Goal: Task Accomplishment & Management: Manage account settings

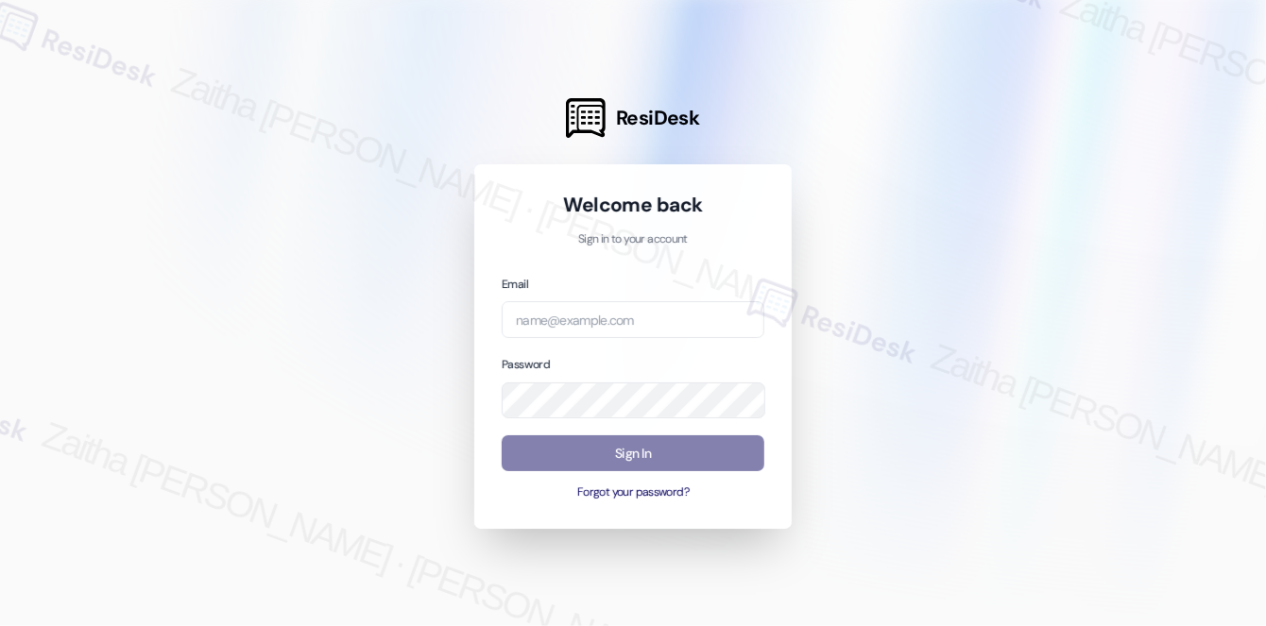
click at [629, 378] on div "Password" at bounding box center [633, 386] width 263 height 64
click at [619, 323] on input "email" at bounding box center [633, 319] width 263 height 37
type input "[EMAIL_ADDRESS][PERSON_NAME][DOMAIN_NAME]"
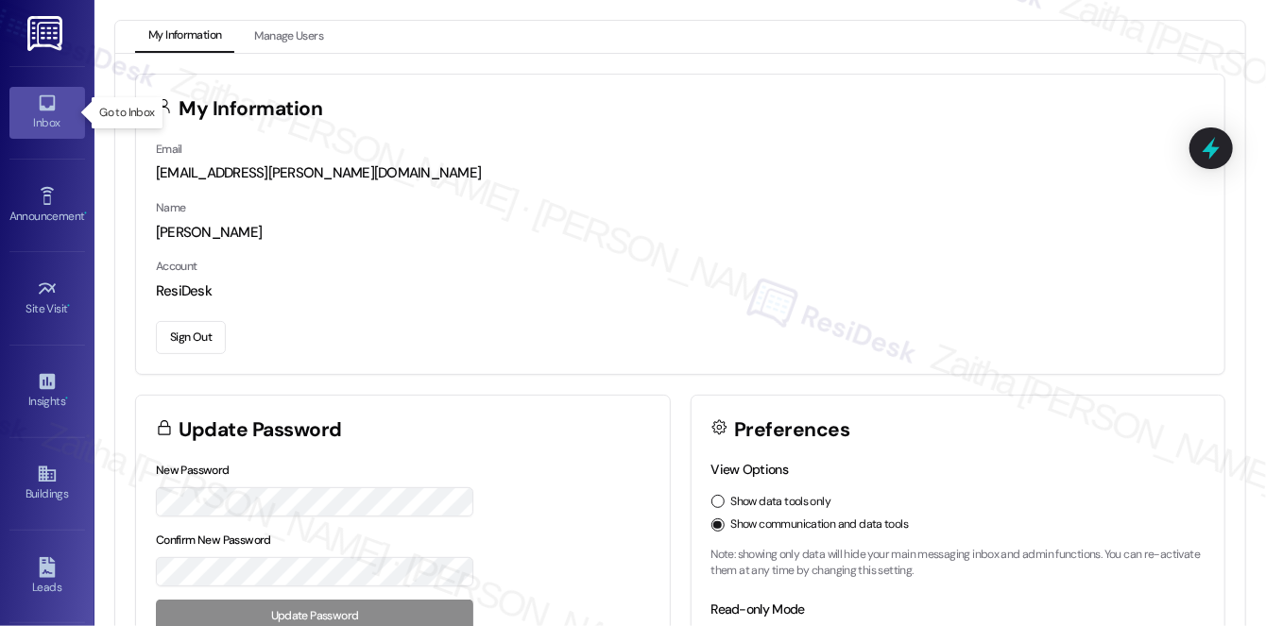
click at [50, 131] on div "Inbox" at bounding box center [47, 122] width 94 height 19
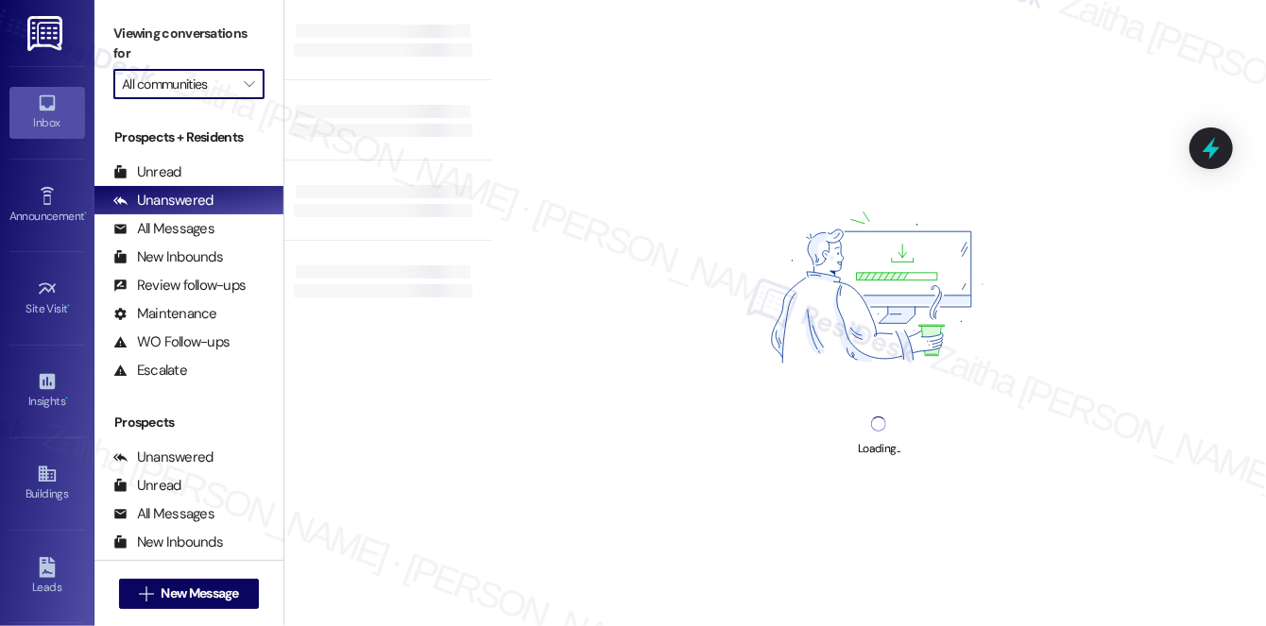
click at [180, 77] on input "All communities" at bounding box center [178, 84] width 112 height 30
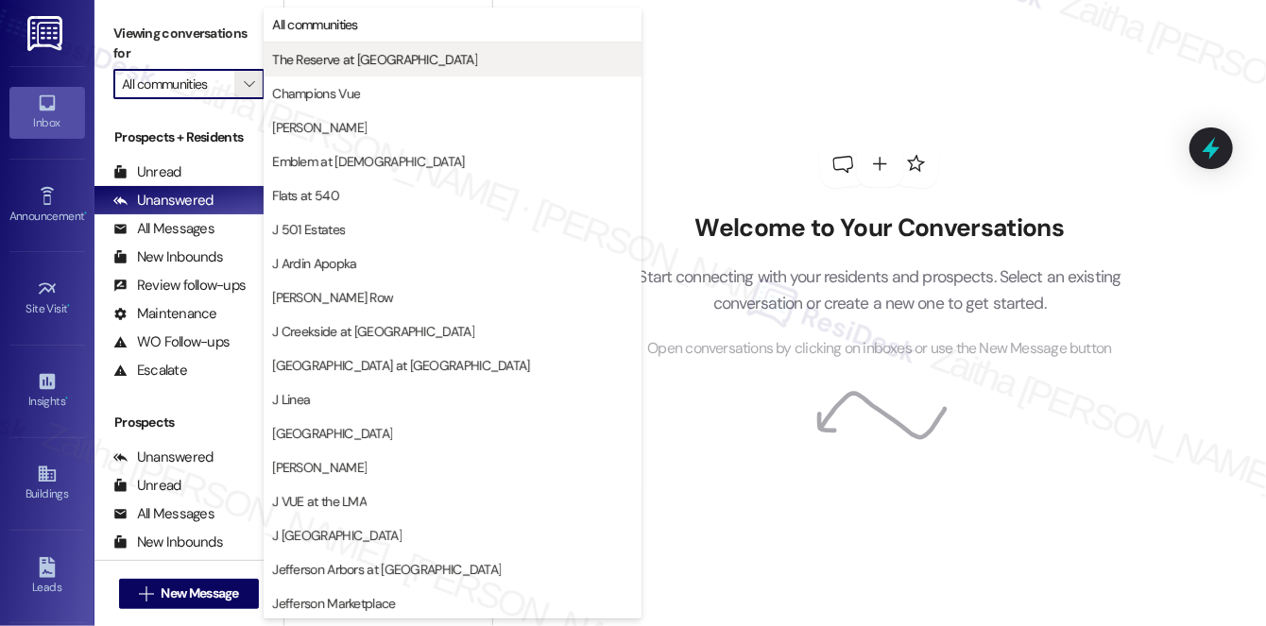
click at [308, 59] on span "The Reserve at [GEOGRAPHIC_DATA]" at bounding box center [374, 59] width 205 height 19
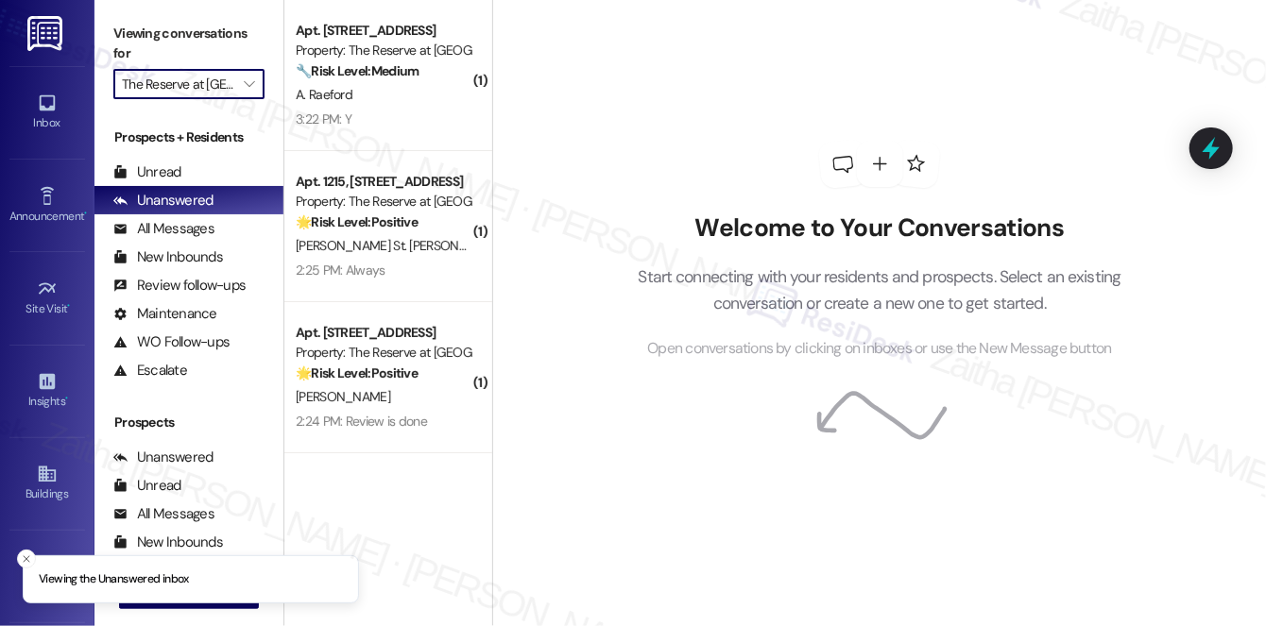
click at [171, 89] on input "The Reserve at [GEOGRAPHIC_DATA]" at bounding box center [178, 84] width 112 height 30
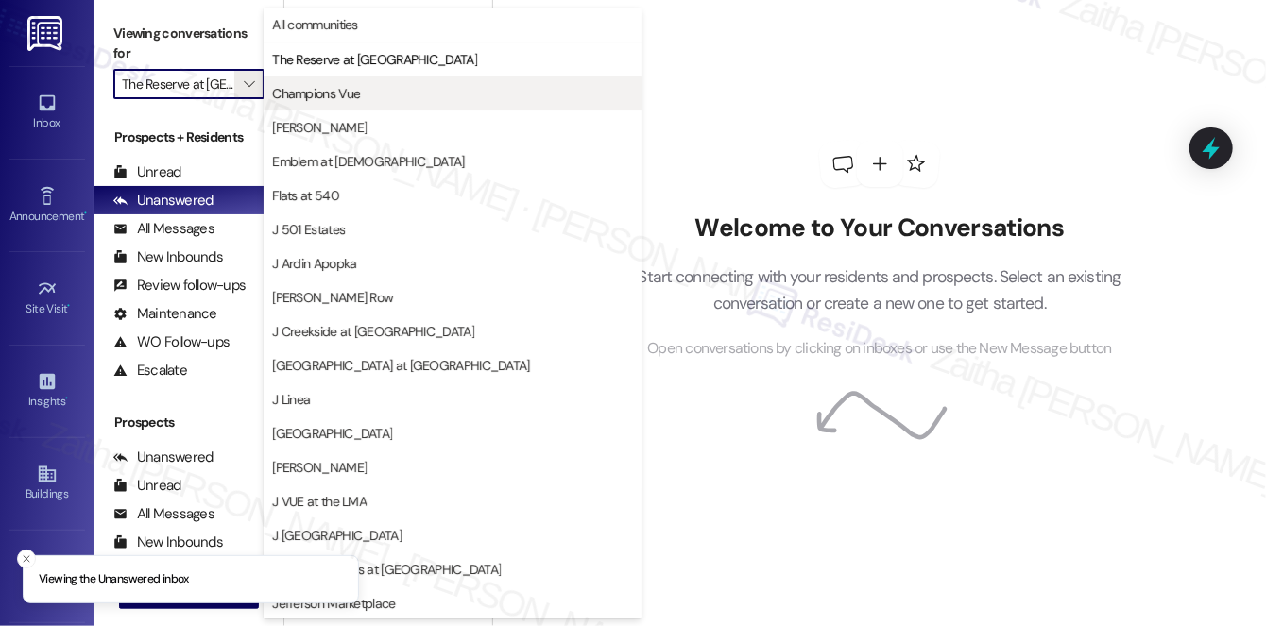
click at [357, 103] on button "Champions Vue" at bounding box center [453, 94] width 378 height 34
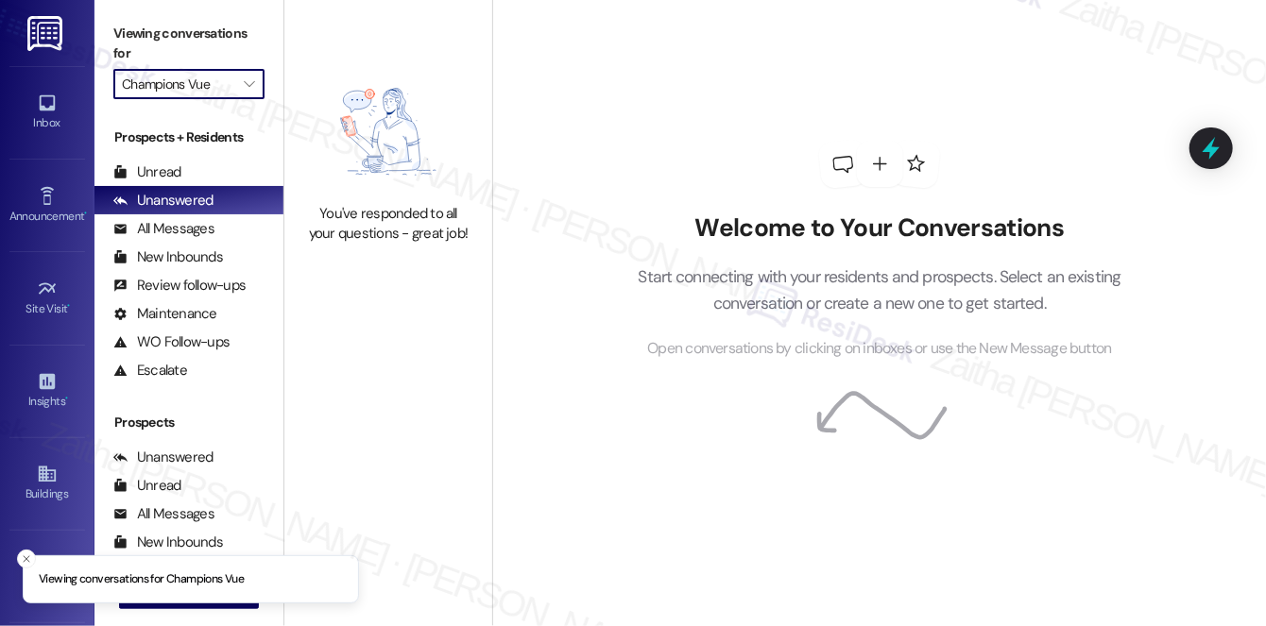
click at [215, 89] on input "Champions Vue" at bounding box center [178, 84] width 112 height 30
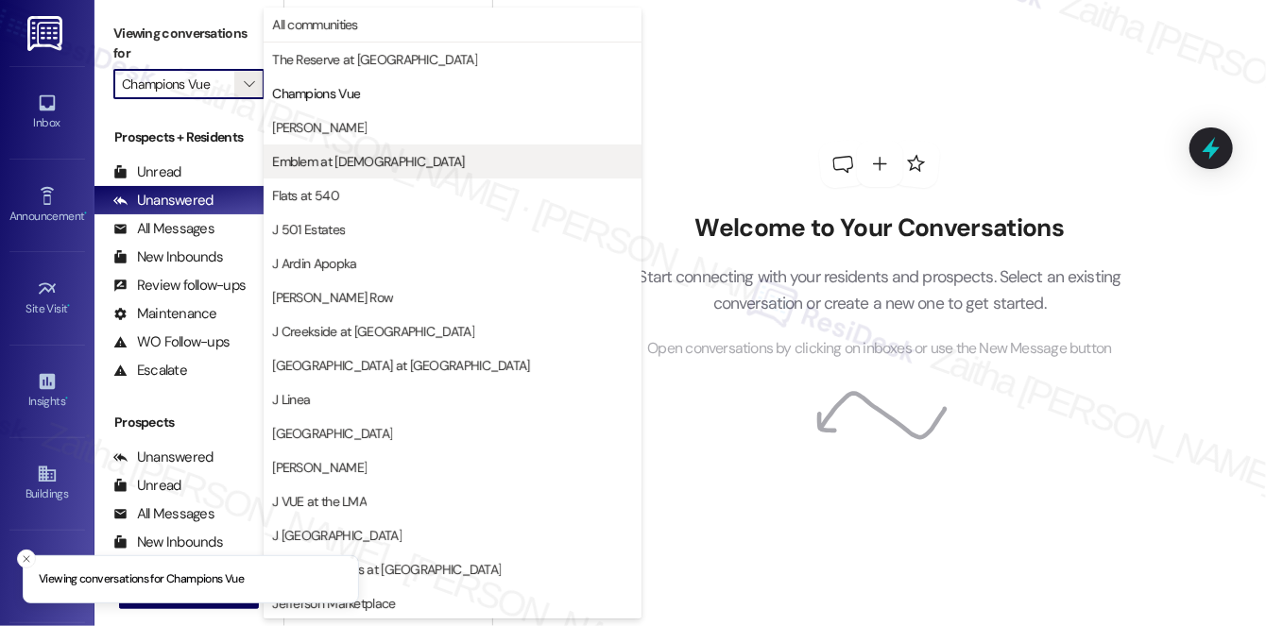
click at [327, 145] on button "Emblem at [DEMOGRAPHIC_DATA]" at bounding box center [453, 162] width 378 height 34
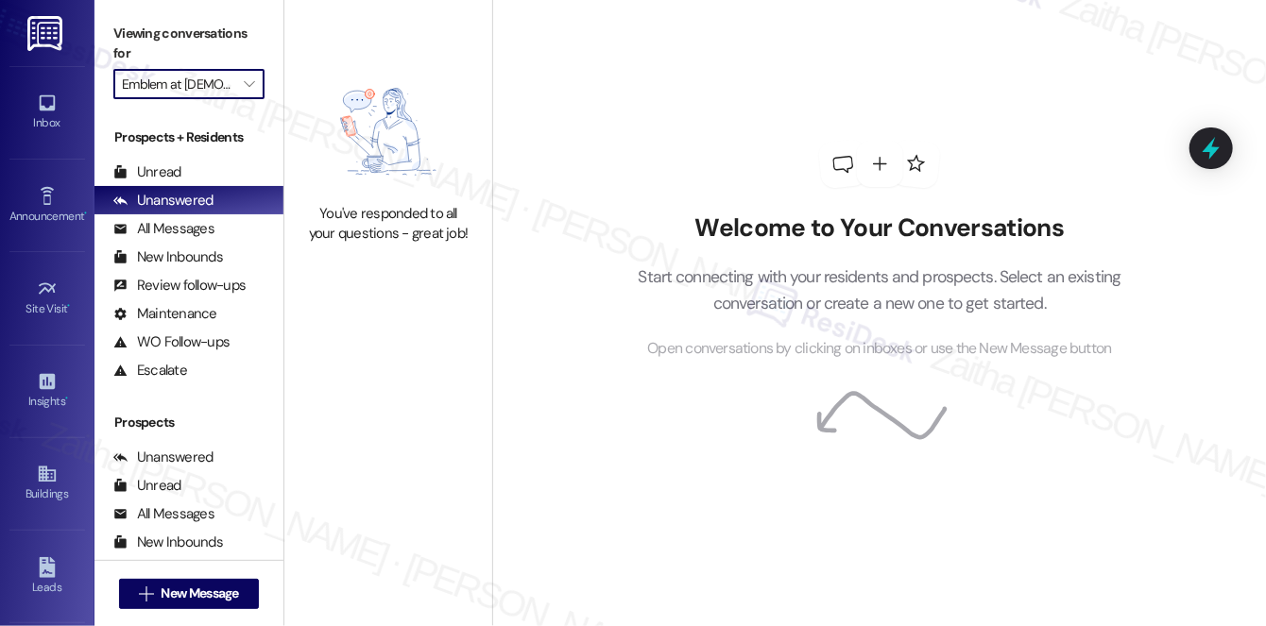
click at [201, 90] on input "Emblem at [DEMOGRAPHIC_DATA]" at bounding box center [178, 84] width 112 height 30
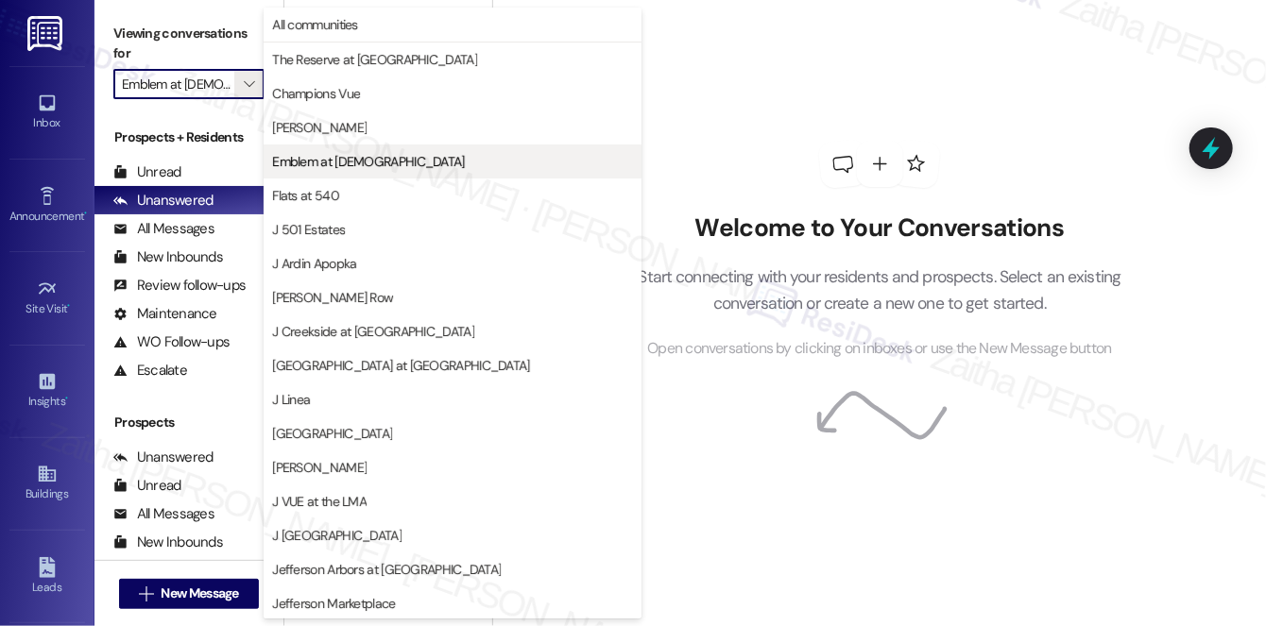
click at [325, 170] on span "Emblem at [DEMOGRAPHIC_DATA]" at bounding box center [368, 161] width 192 height 19
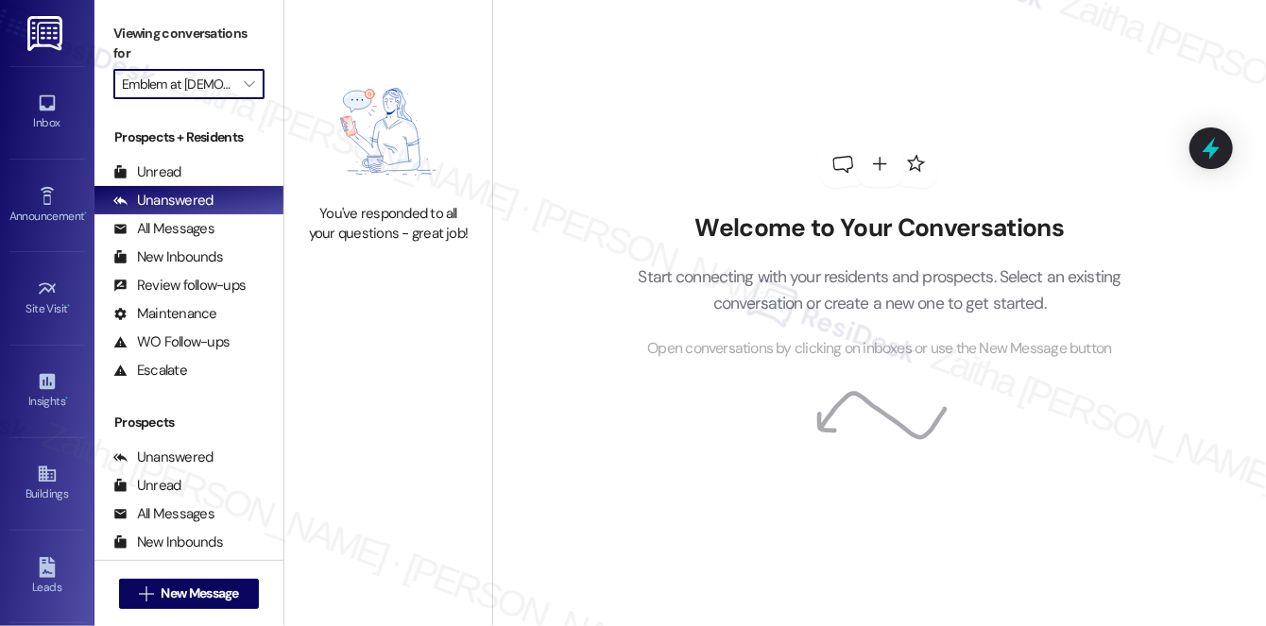
click at [204, 83] on input "Emblem at [DEMOGRAPHIC_DATA]" at bounding box center [178, 84] width 112 height 30
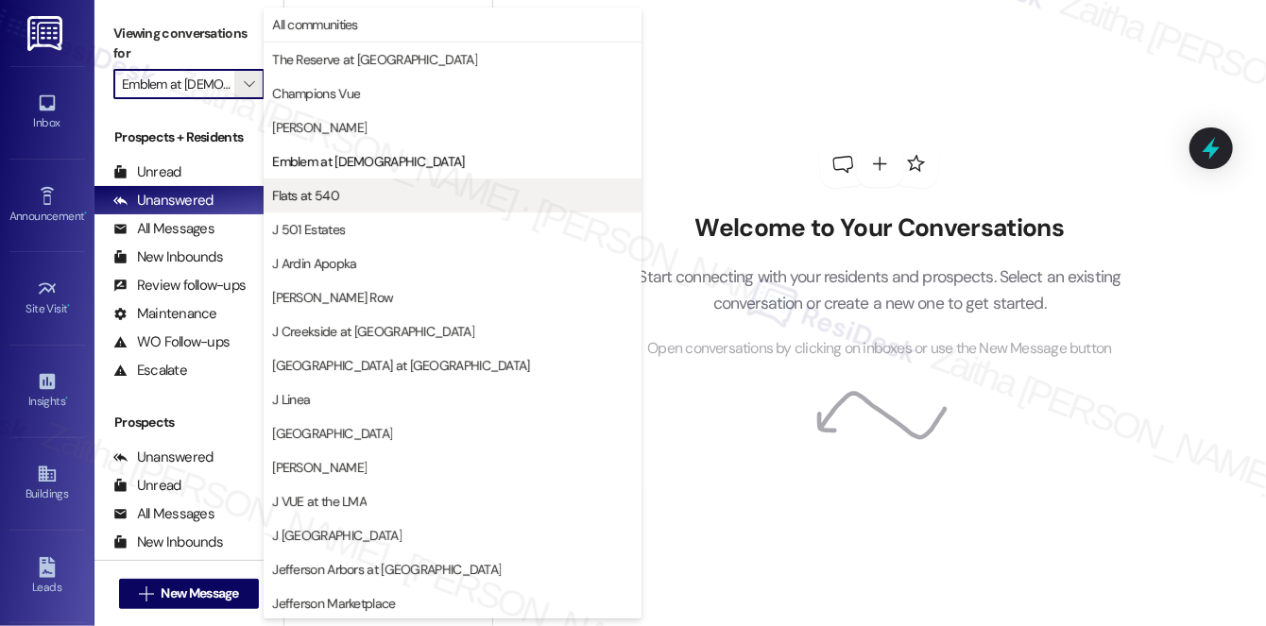
click at [337, 192] on span "Flats at 540" at bounding box center [452, 195] width 361 height 19
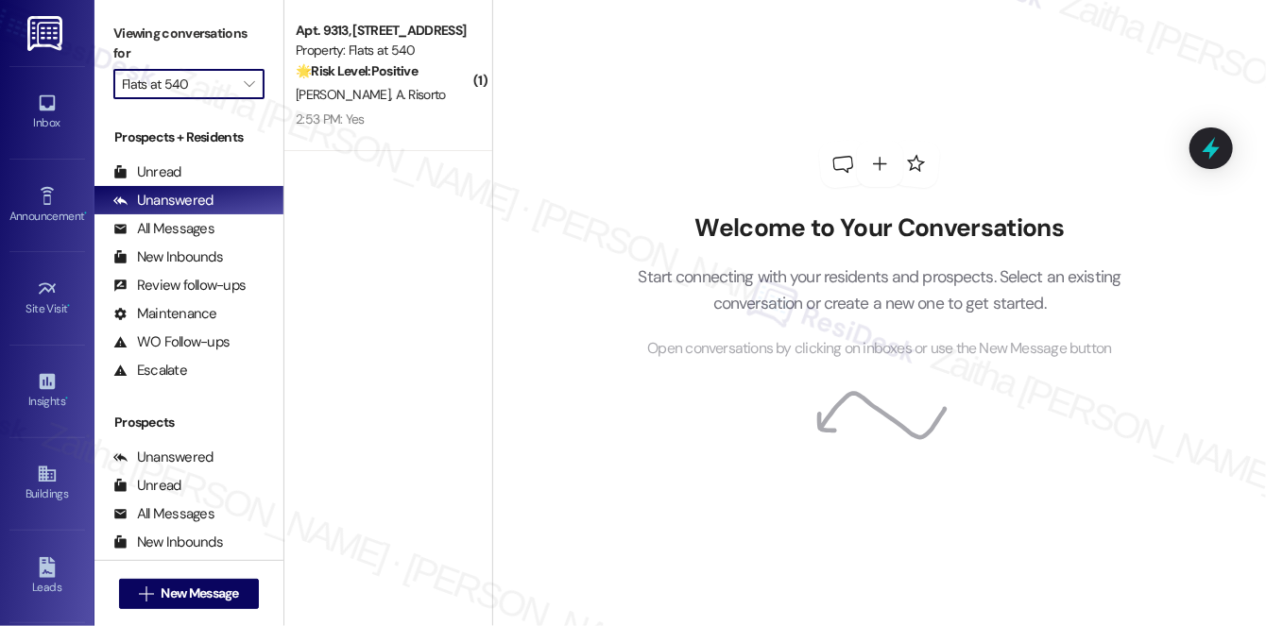
click at [197, 84] on input "Flats at 540" at bounding box center [178, 84] width 112 height 30
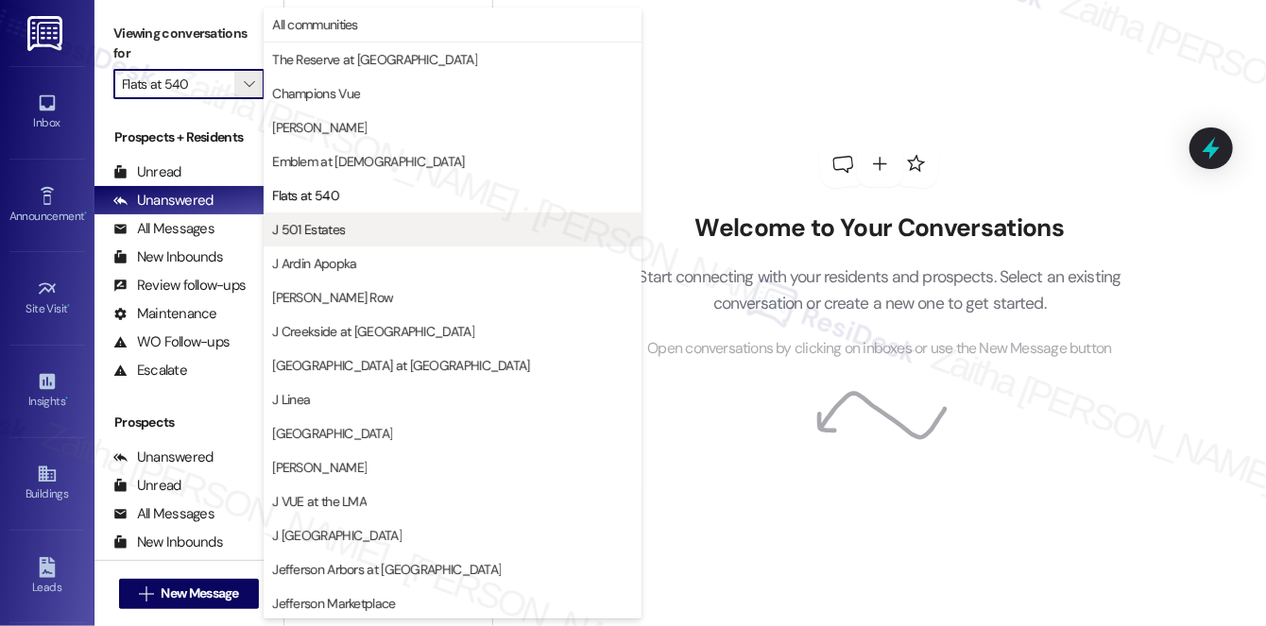
click at [327, 225] on span "J 501 Estates" at bounding box center [308, 229] width 73 height 19
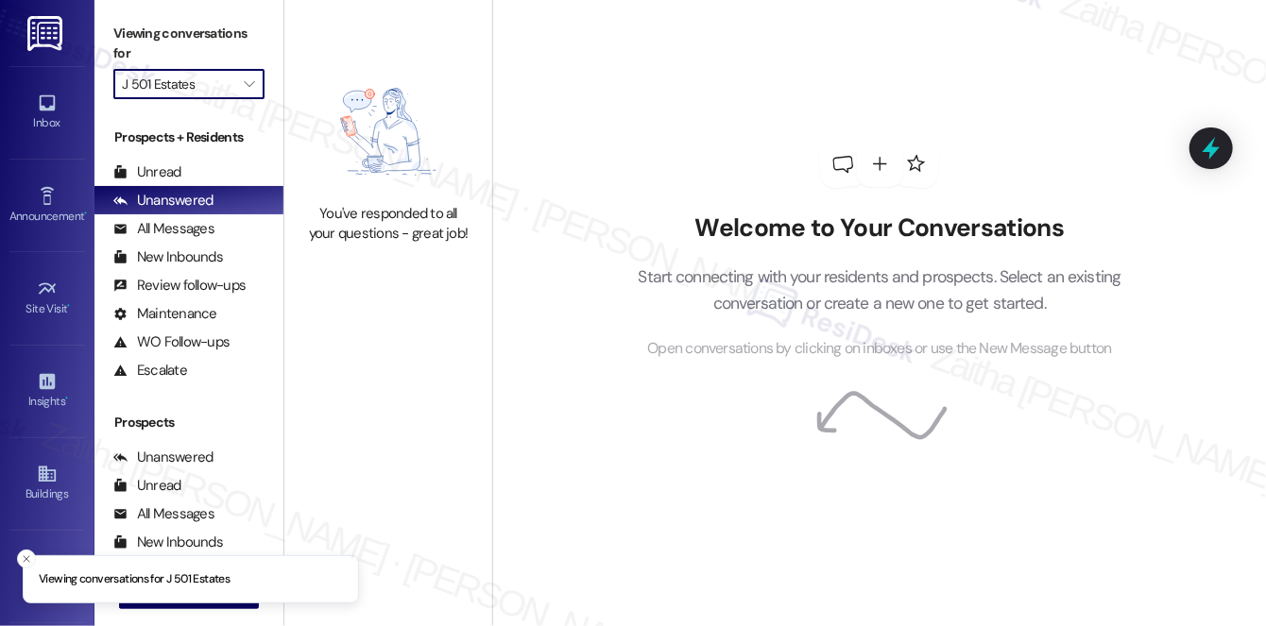
click at [205, 90] on input "J 501 Estates" at bounding box center [178, 84] width 112 height 30
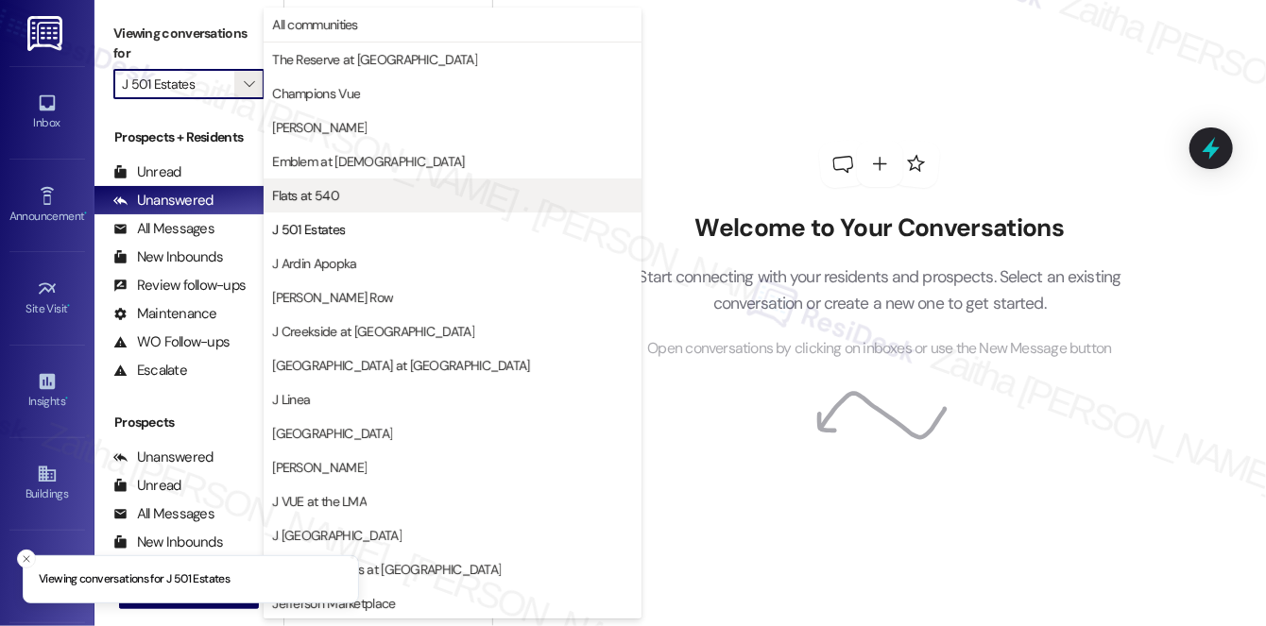
click at [340, 195] on span "Flats at 540" at bounding box center [452, 195] width 361 height 19
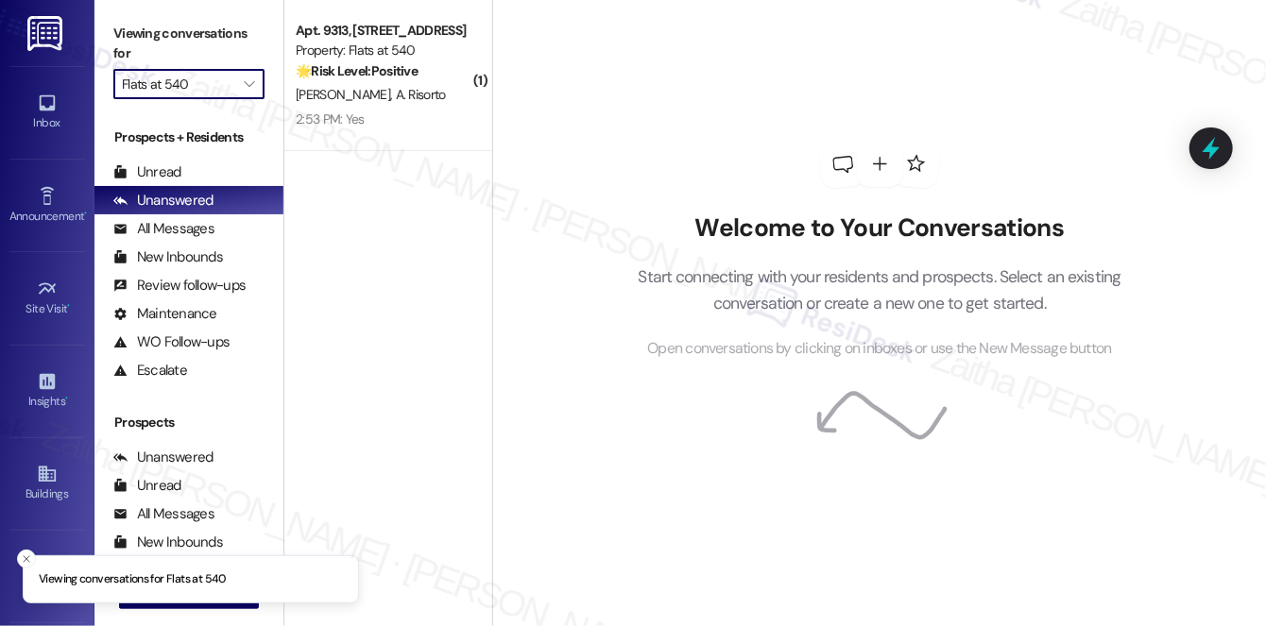
click at [203, 85] on input "Flats at 540" at bounding box center [178, 84] width 112 height 30
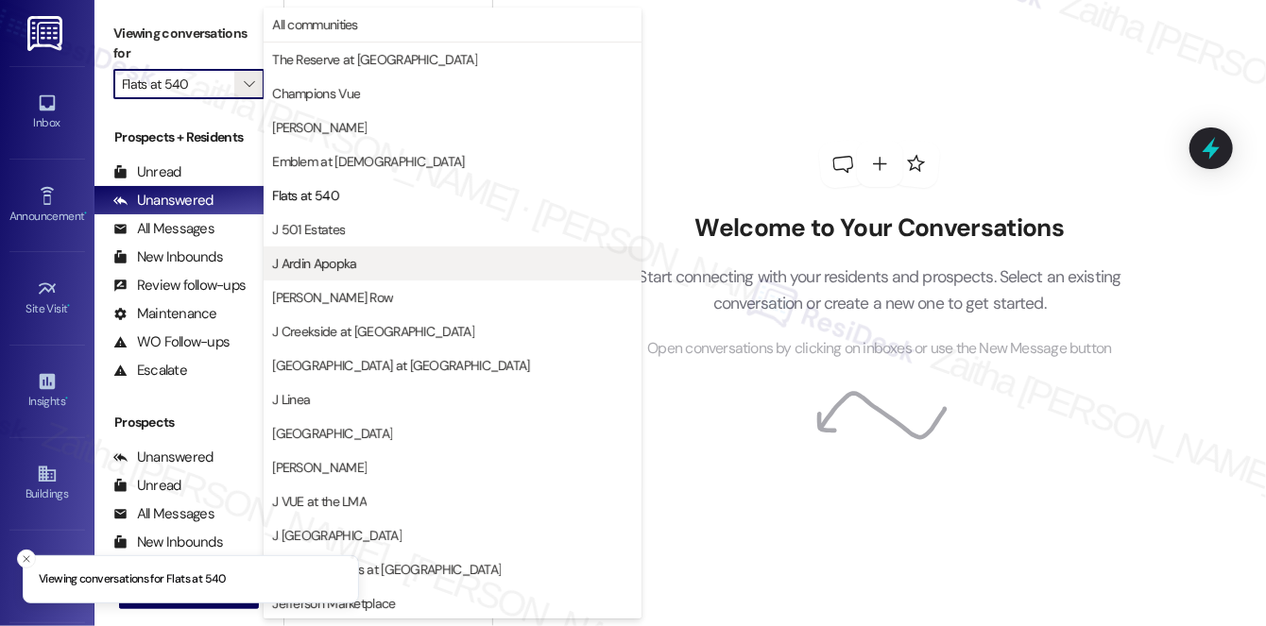
click at [334, 259] on span "J Ardin Apopka" at bounding box center [314, 263] width 84 height 19
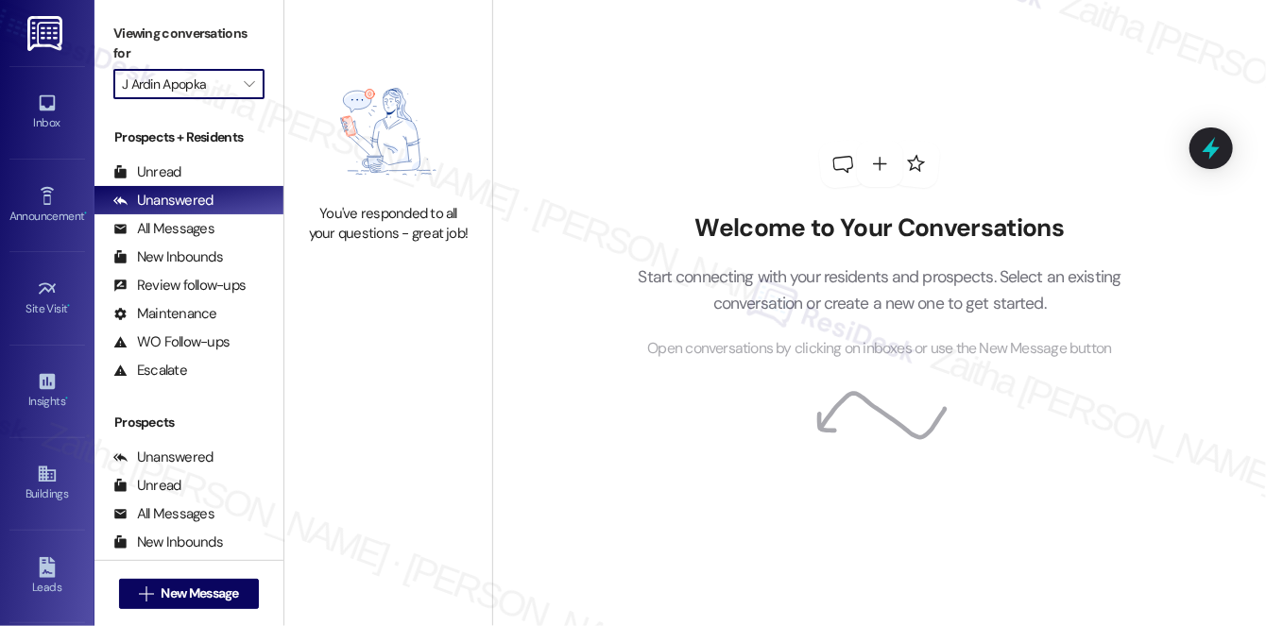
click at [214, 81] on input "J Ardin Apopka" at bounding box center [178, 84] width 112 height 30
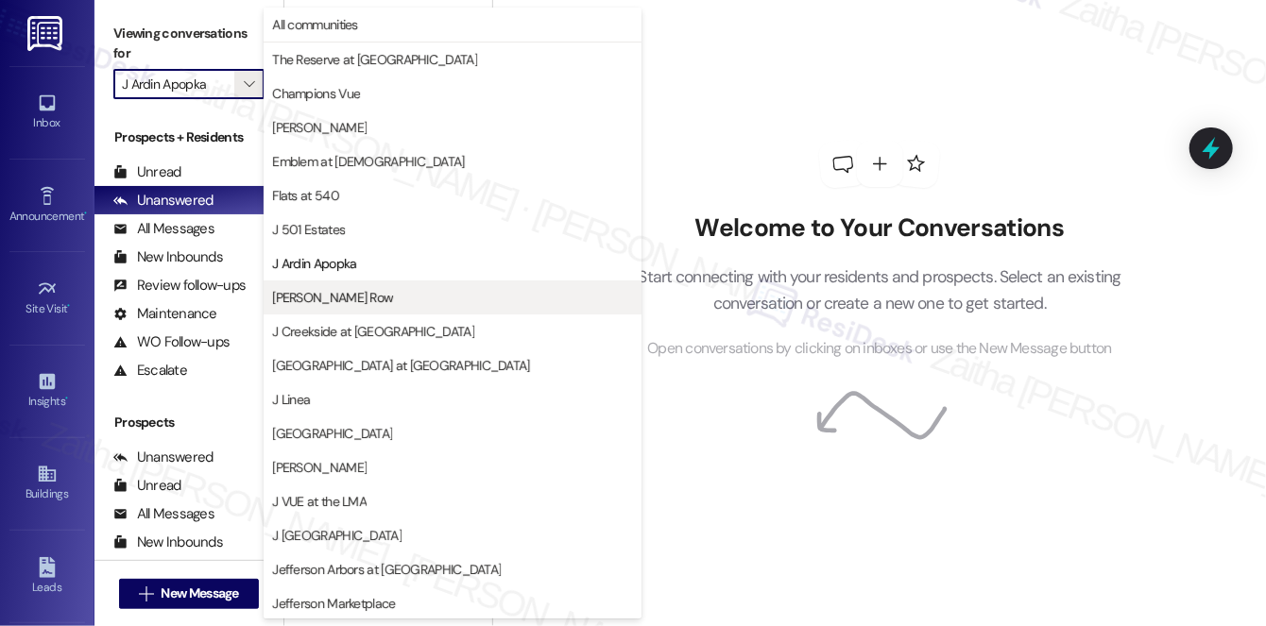
click at [324, 308] on button "[PERSON_NAME] Row" at bounding box center [453, 298] width 378 height 34
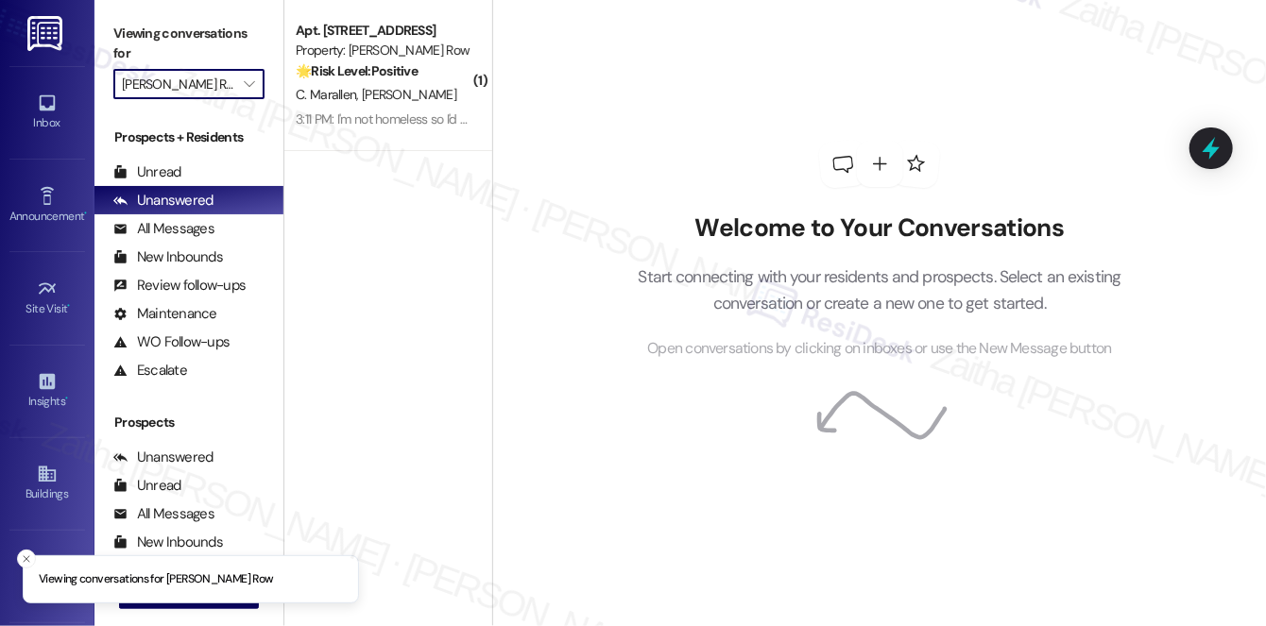
click at [216, 78] on input "[PERSON_NAME] Row" at bounding box center [178, 84] width 112 height 30
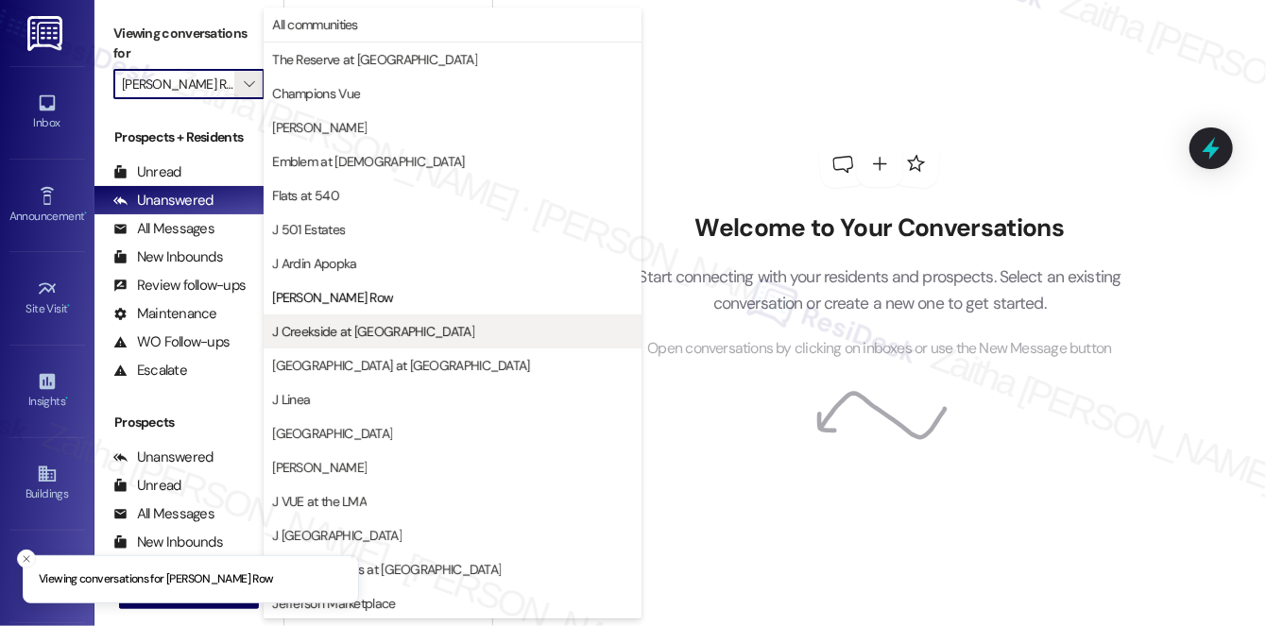
click at [331, 336] on span "J Creekside at [GEOGRAPHIC_DATA]" at bounding box center [373, 331] width 202 height 19
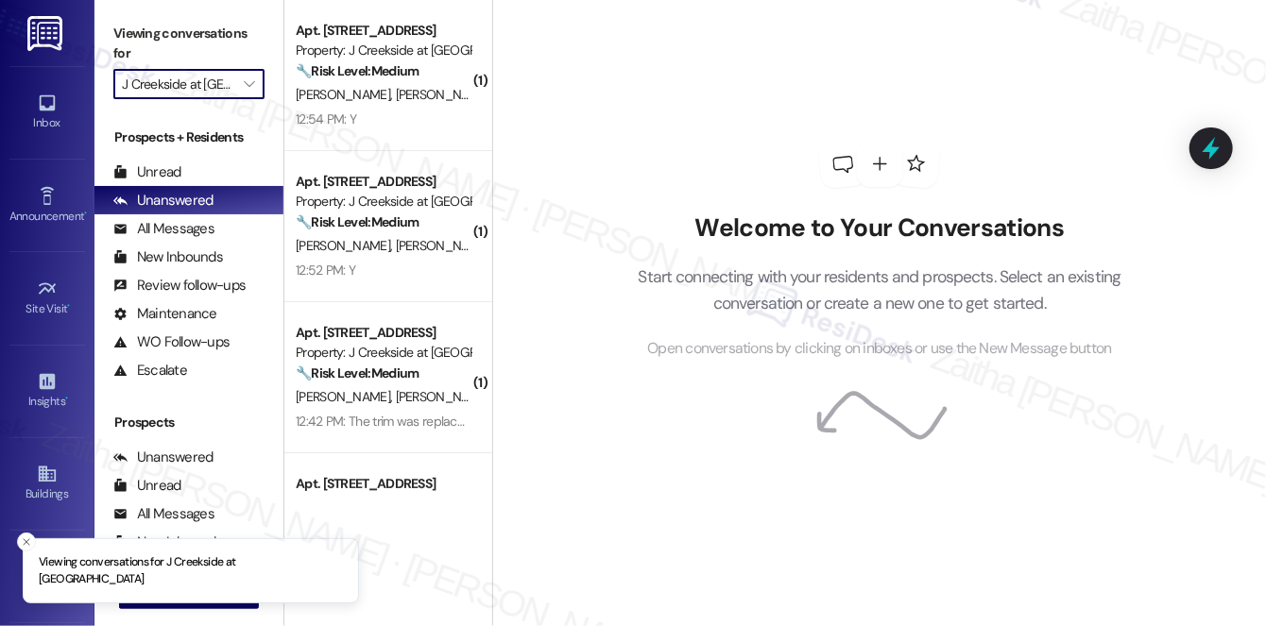
click at [214, 86] on input "J Creekside at [GEOGRAPHIC_DATA]" at bounding box center [178, 84] width 112 height 30
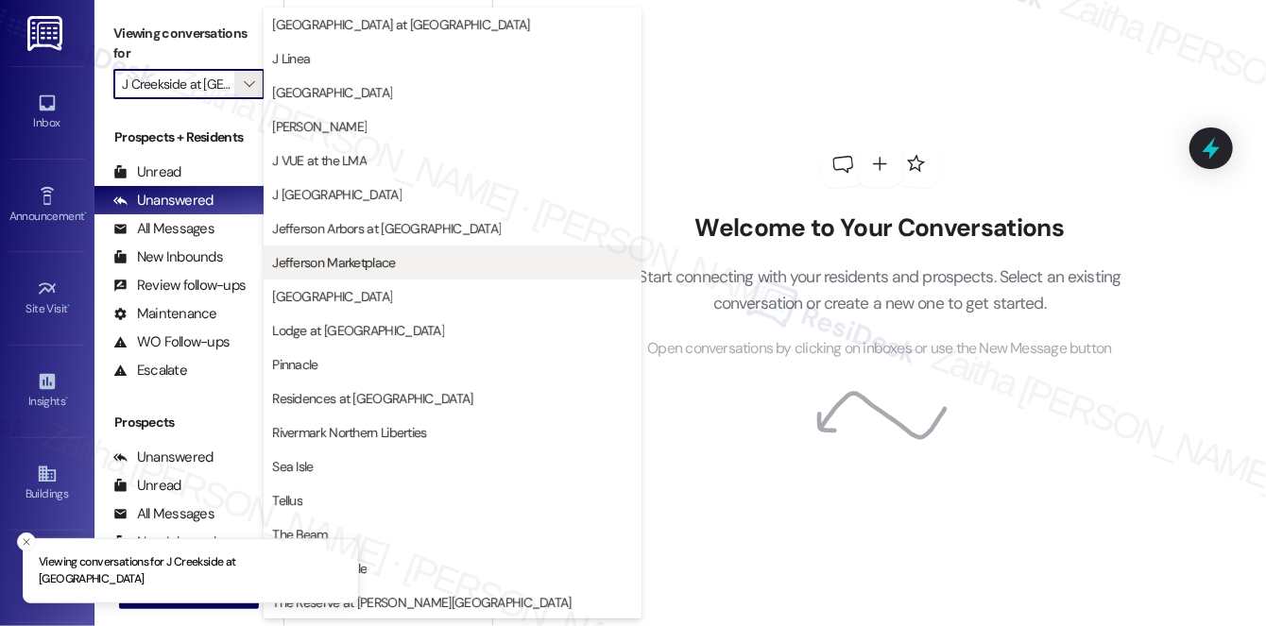
scroll to position [255, 0]
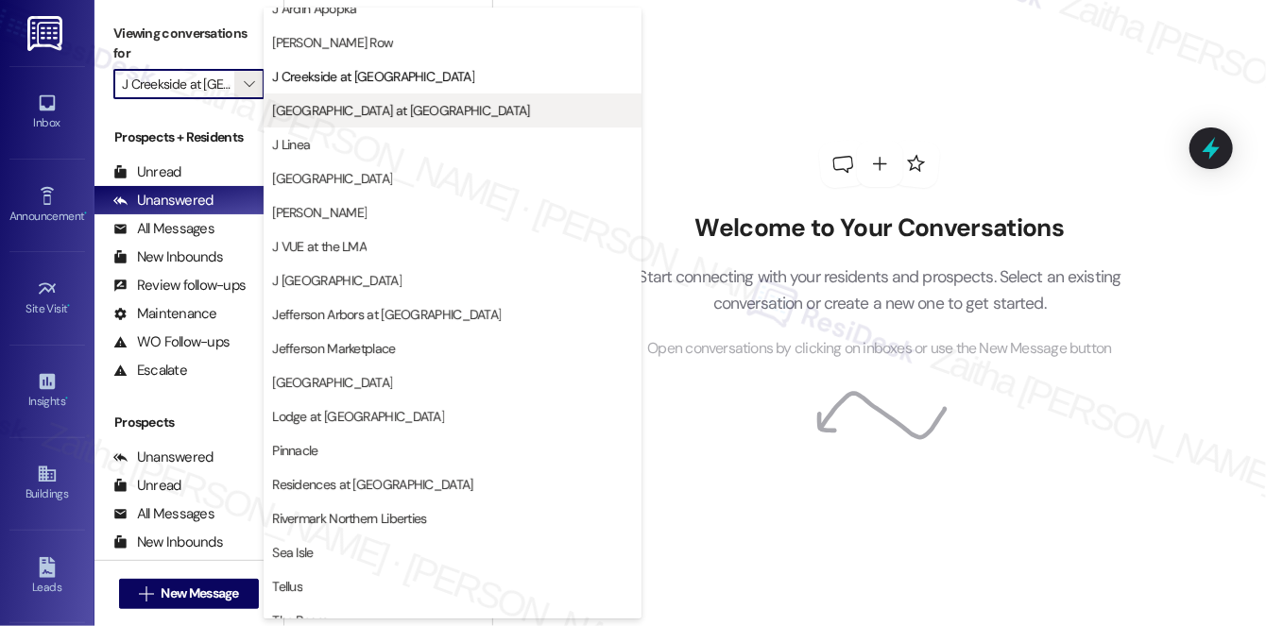
click at [350, 109] on span "[GEOGRAPHIC_DATA] at [GEOGRAPHIC_DATA]" at bounding box center [400, 110] width 257 height 19
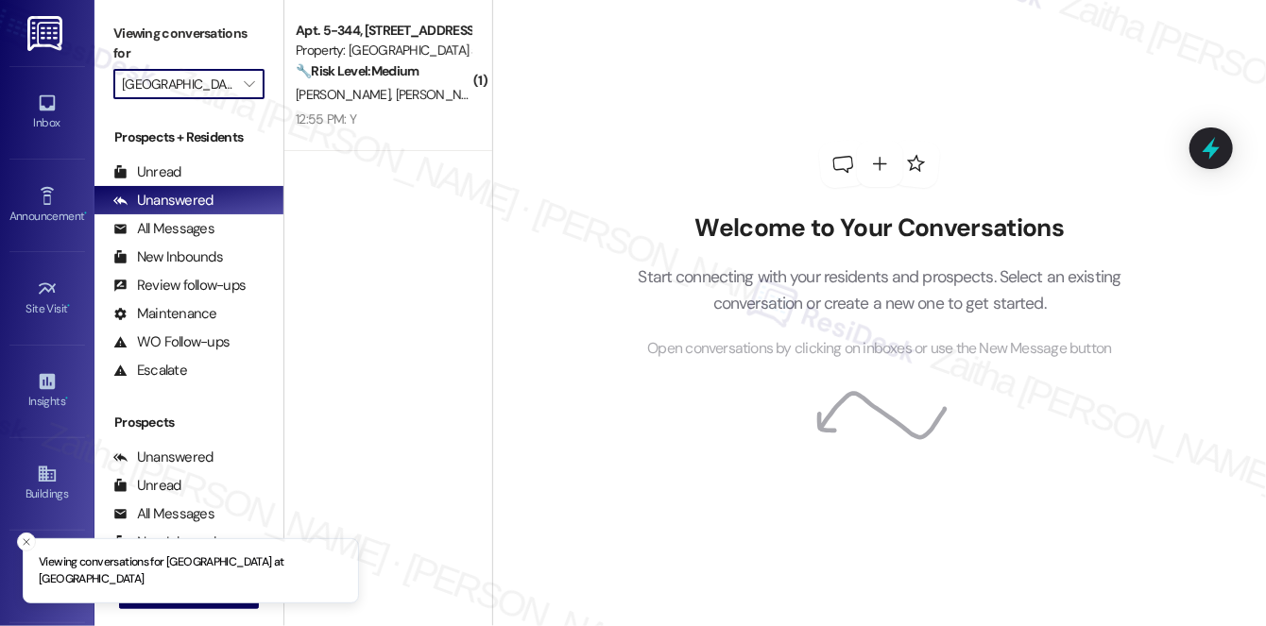
click at [223, 81] on input "[GEOGRAPHIC_DATA] at [GEOGRAPHIC_DATA]" at bounding box center [178, 84] width 112 height 30
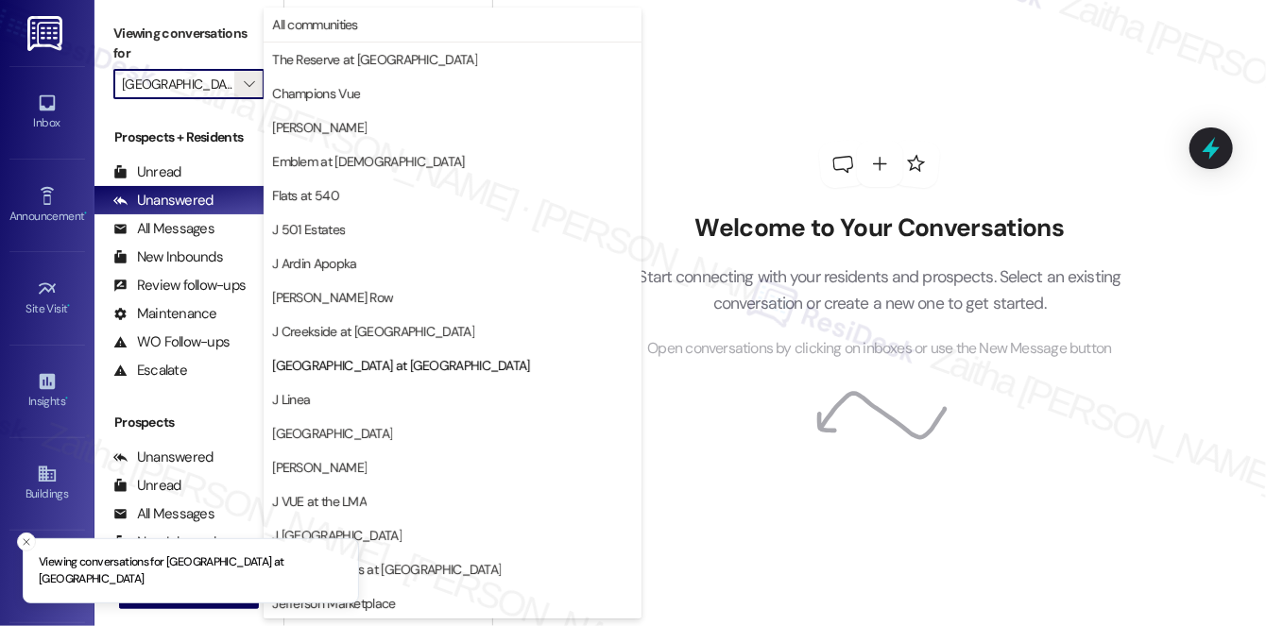
scroll to position [307, 0]
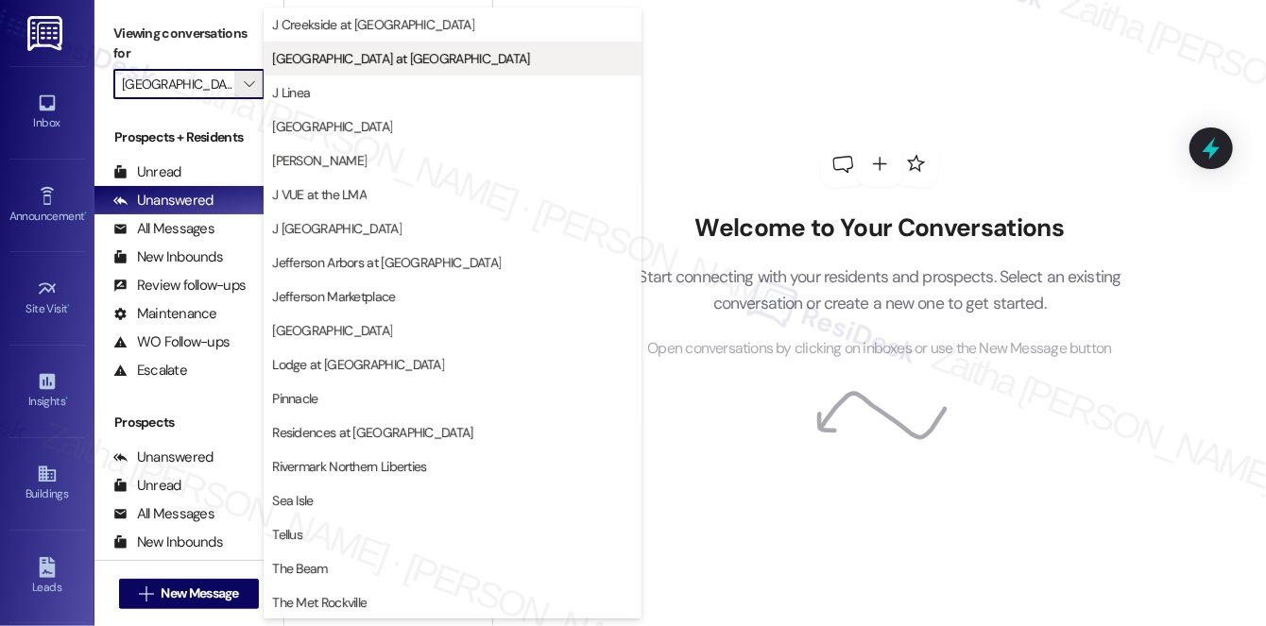
click at [368, 64] on span "[GEOGRAPHIC_DATA] at [GEOGRAPHIC_DATA]" at bounding box center [400, 58] width 257 height 19
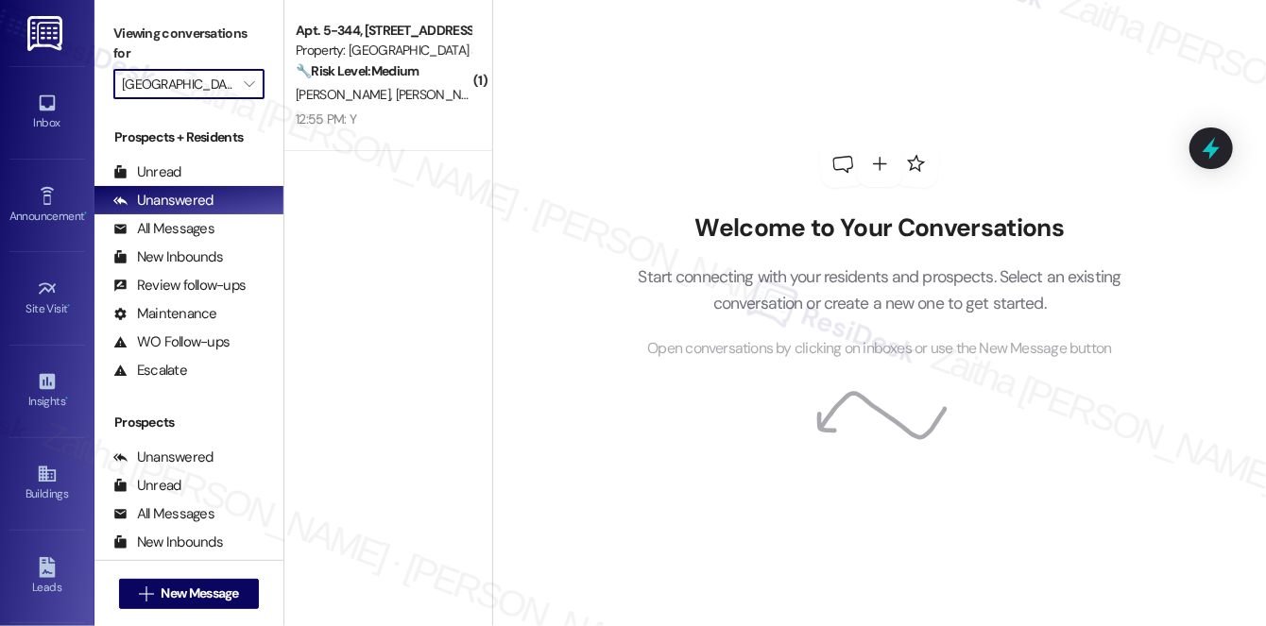
click at [219, 77] on input "[GEOGRAPHIC_DATA] at [GEOGRAPHIC_DATA]" at bounding box center [178, 84] width 112 height 30
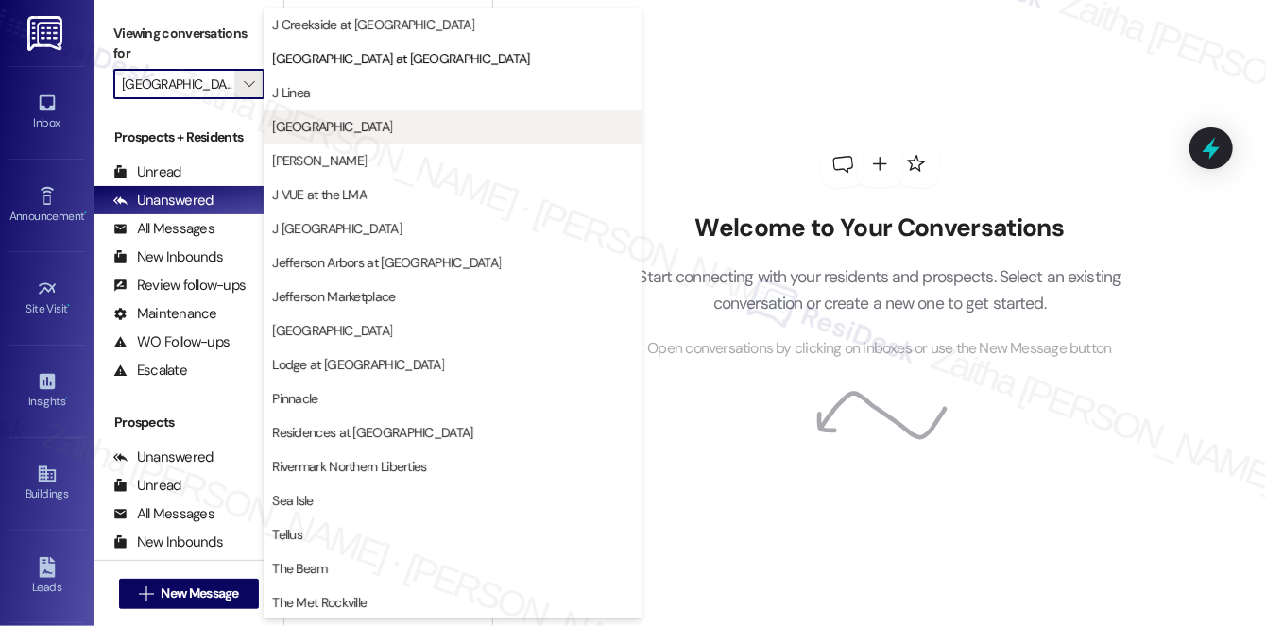
click at [326, 127] on span "[GEOGRAPHIC_DATA]" at bounding box center [332, 126] width 120 height 19
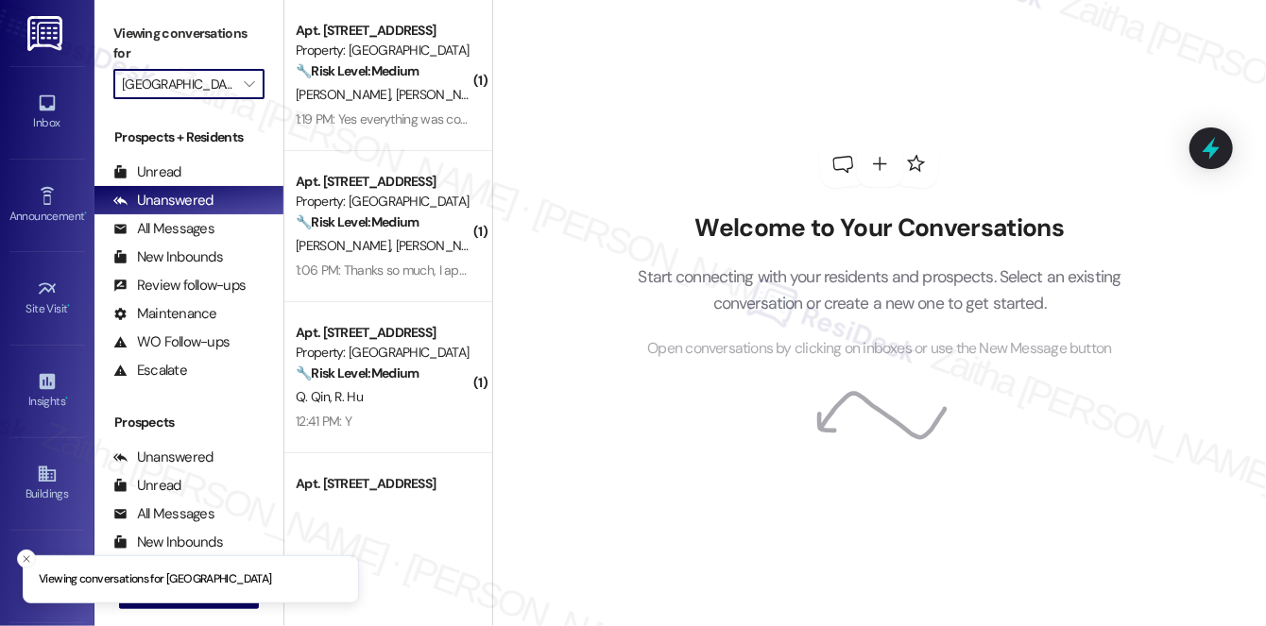
scroll to position [85, 0]
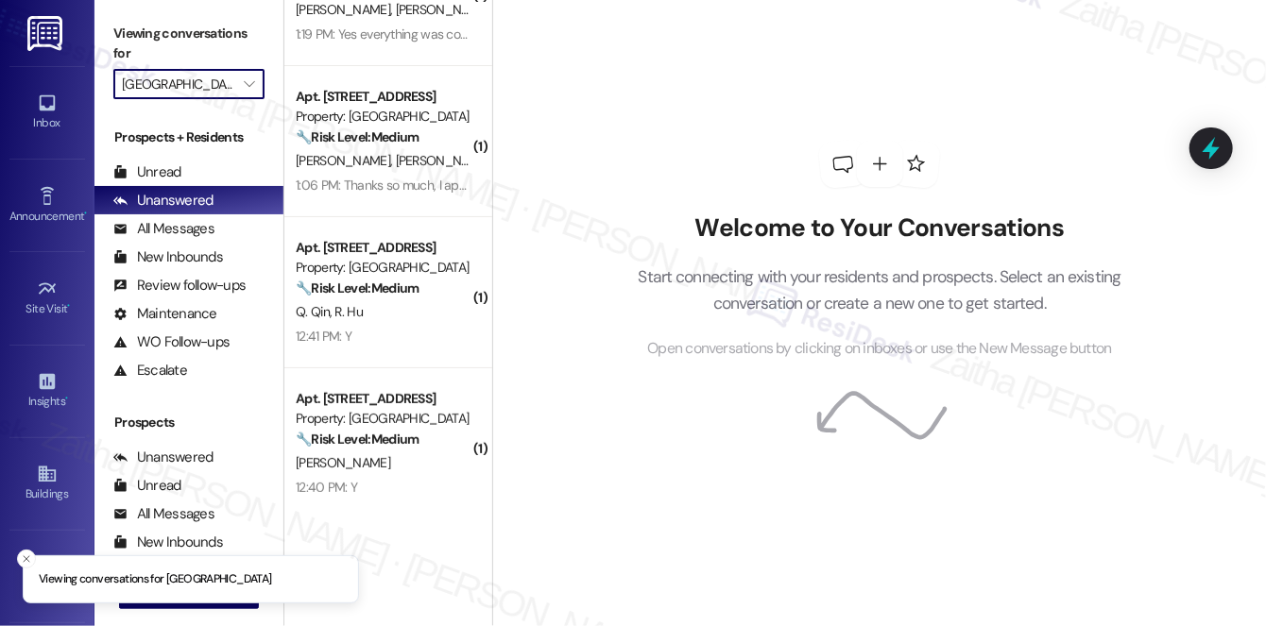
click at [229, 77] on input "[GEOGRAPHIC_DATA]" at bounding box center [178, 84] width 112 height 30
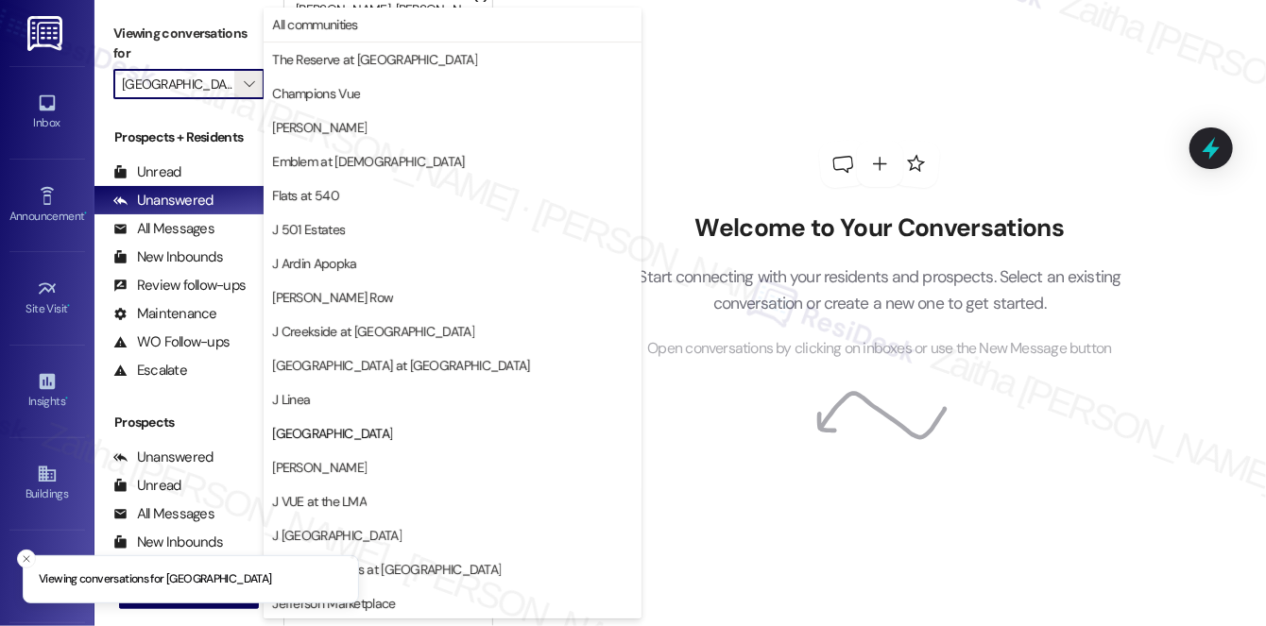
scroll to position [307, 0]
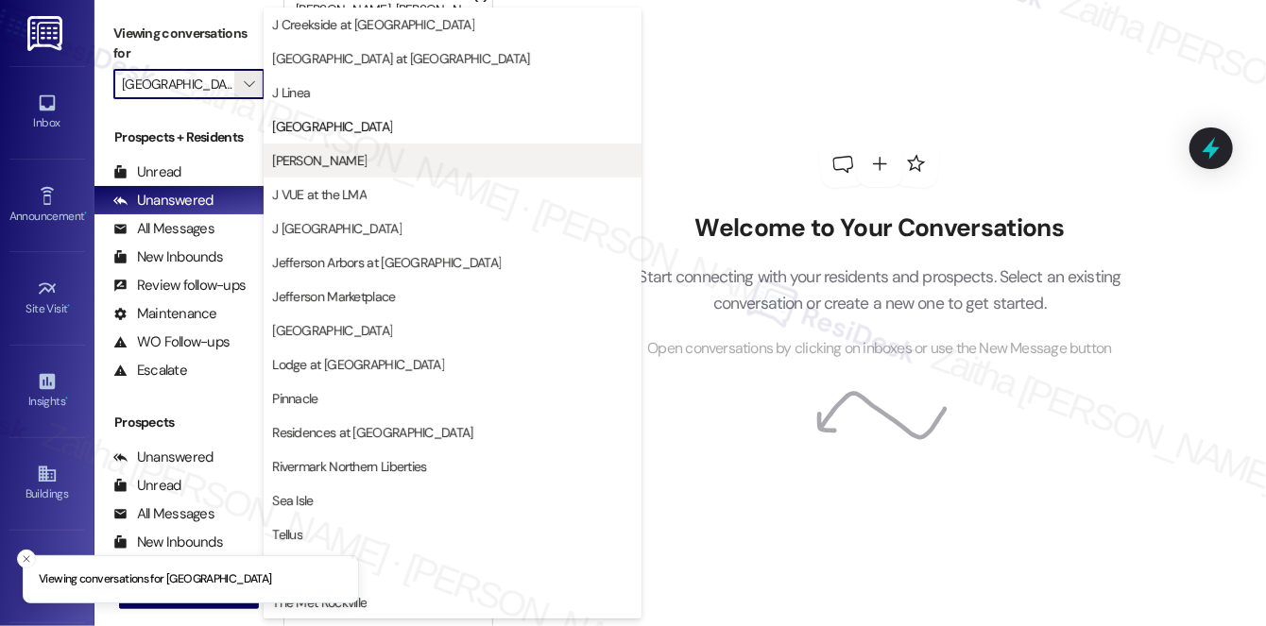
click at [330, 166] on span "[PERSON_NAME]" at bounding box center [452, 160] width 361 height 19
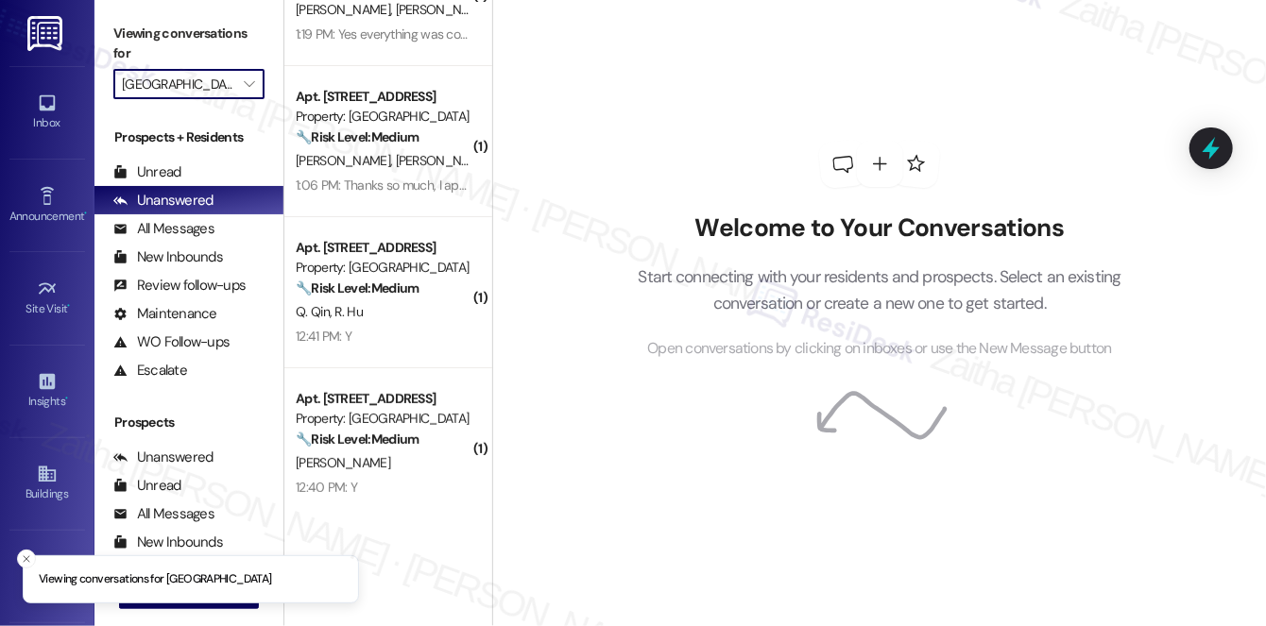
type input "[PERSON_NAME]"
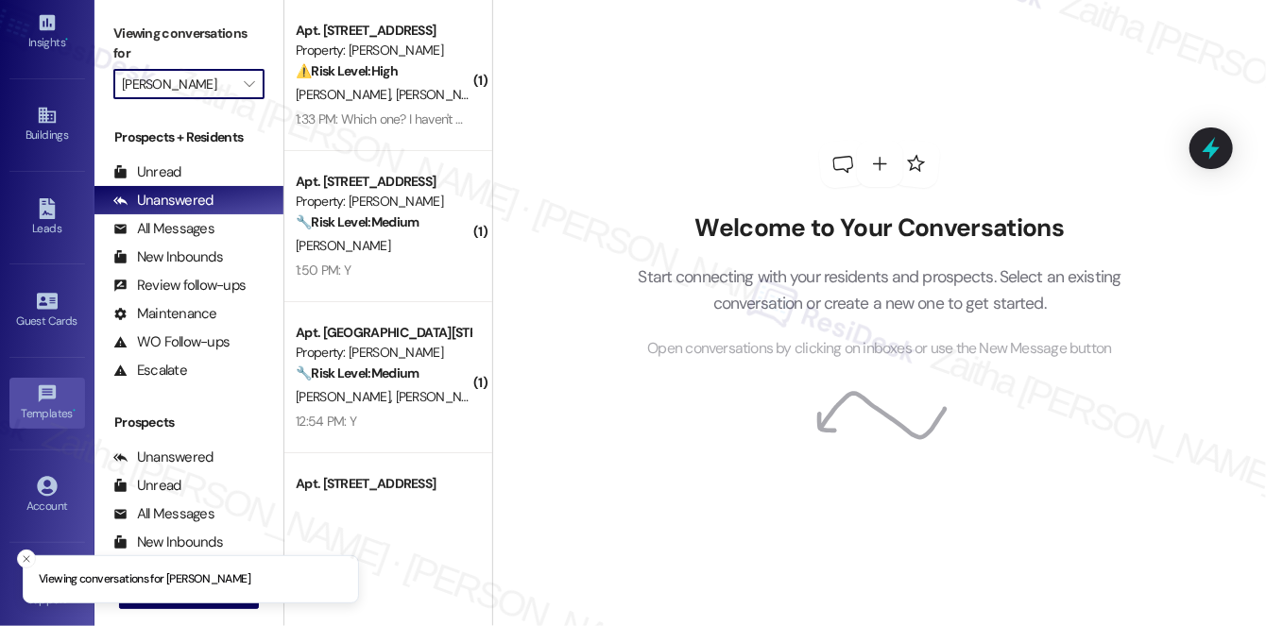
scroll to position [360, 0]
click at [70, 486] on link "Account" at bounding box center [47, 495] width 76 height 51
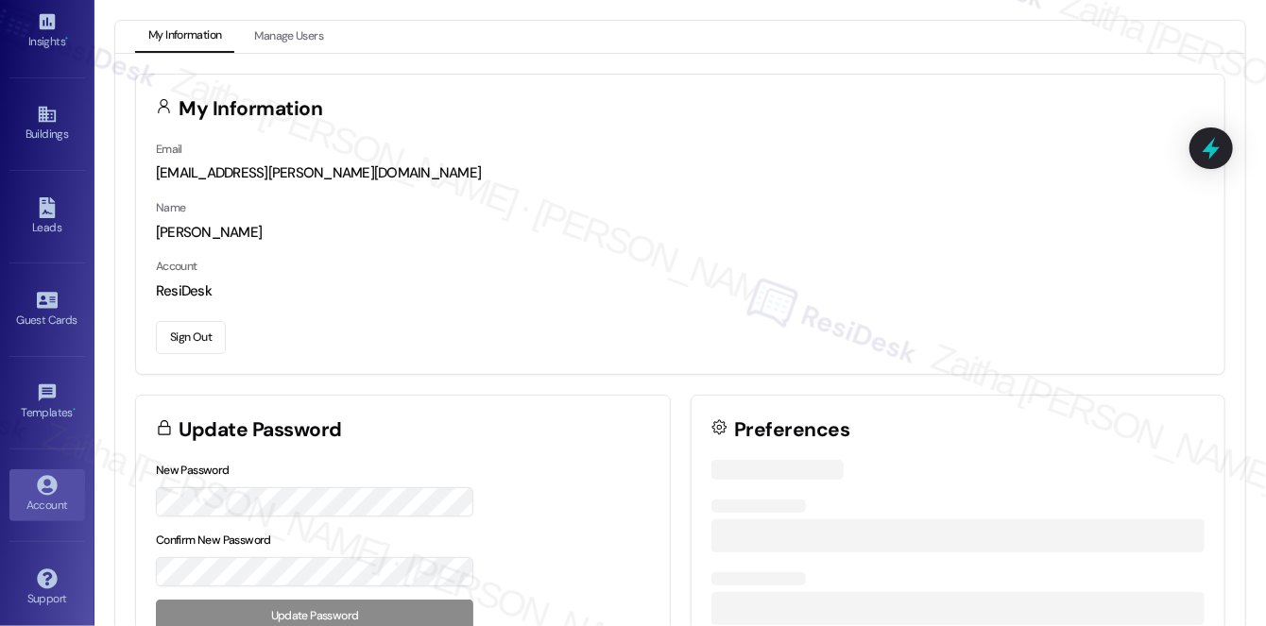
click at [201, 335] on button "Sign Out" at bounding box center [191, 337] width 70 height 33
